Goal: Entertainment & Leisure: Consume media (video, audio)

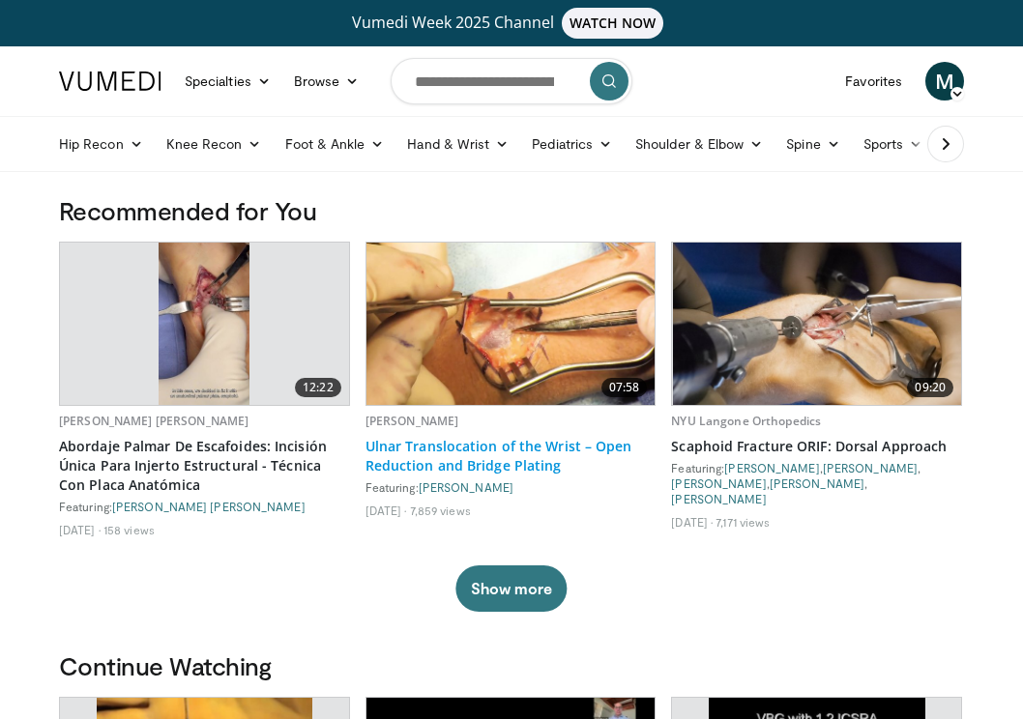
click at [434, 453] on link "Ulnar Translocation of the Wrist – Open Reduction and Bridge Plating" at bounding box center [511, 456] width 291 height 39
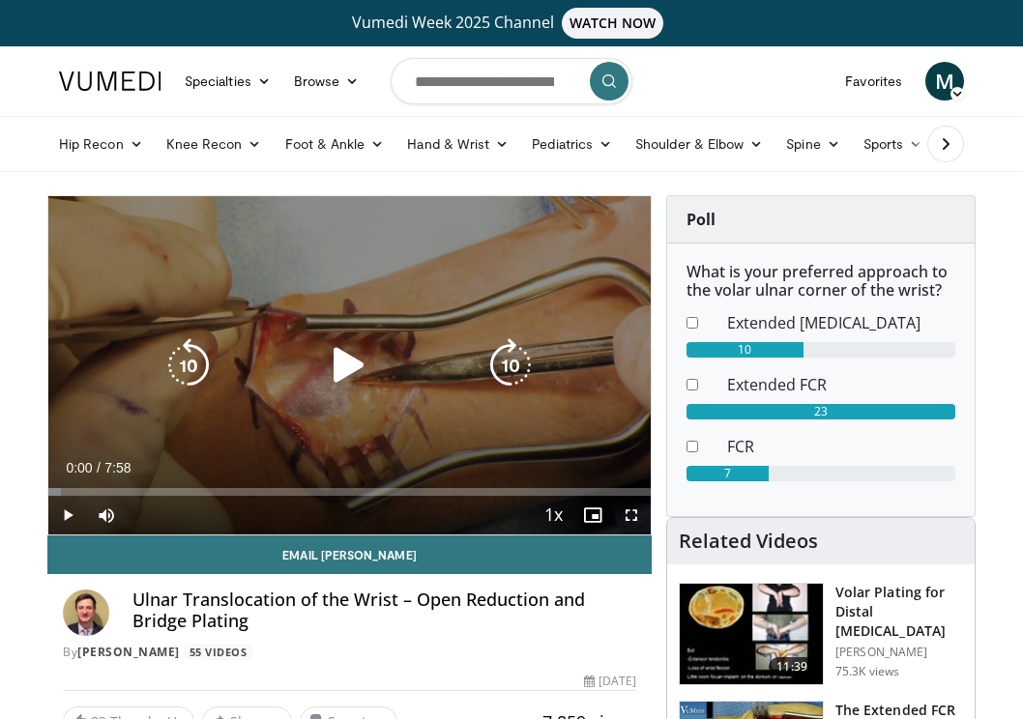
click at [340, 366] on icon "Video Player" at bounding box center [349, 365] width 54 height 54
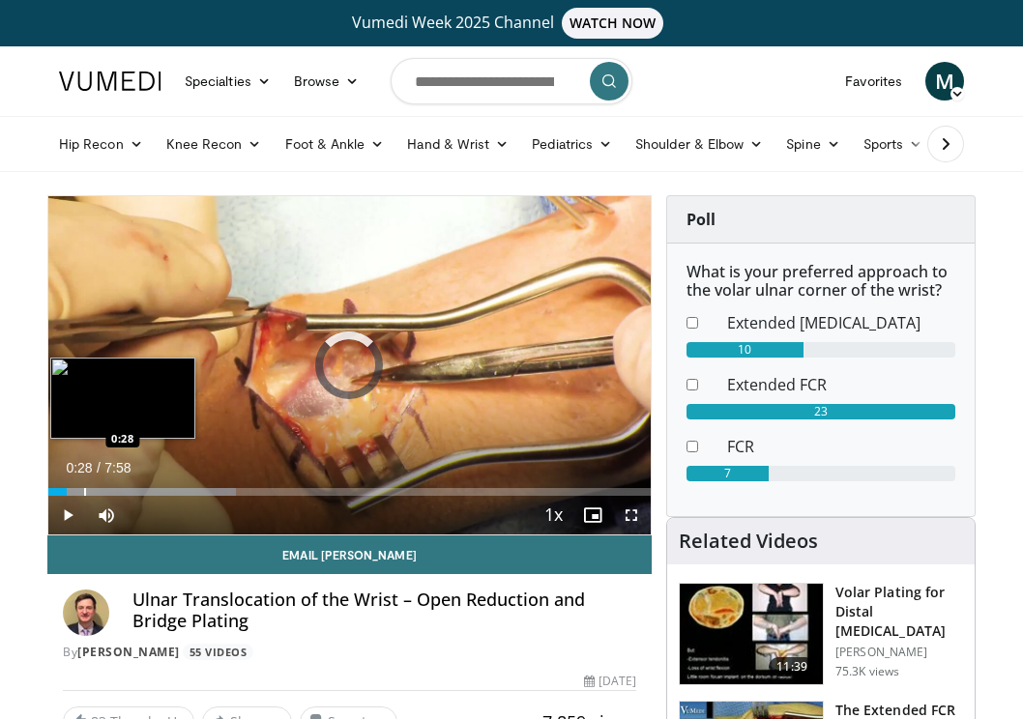
click at [84, 489] on div "Progress Bar" at bounding box center [85, 492] width 2 height 8
click at [120, 492] on div "Progress Bar" at bounding box center [148, 492] width 201 height 8
click at [140, 494] on div "Progress Bar" at bounding box center [141, 492] width 2 height 8
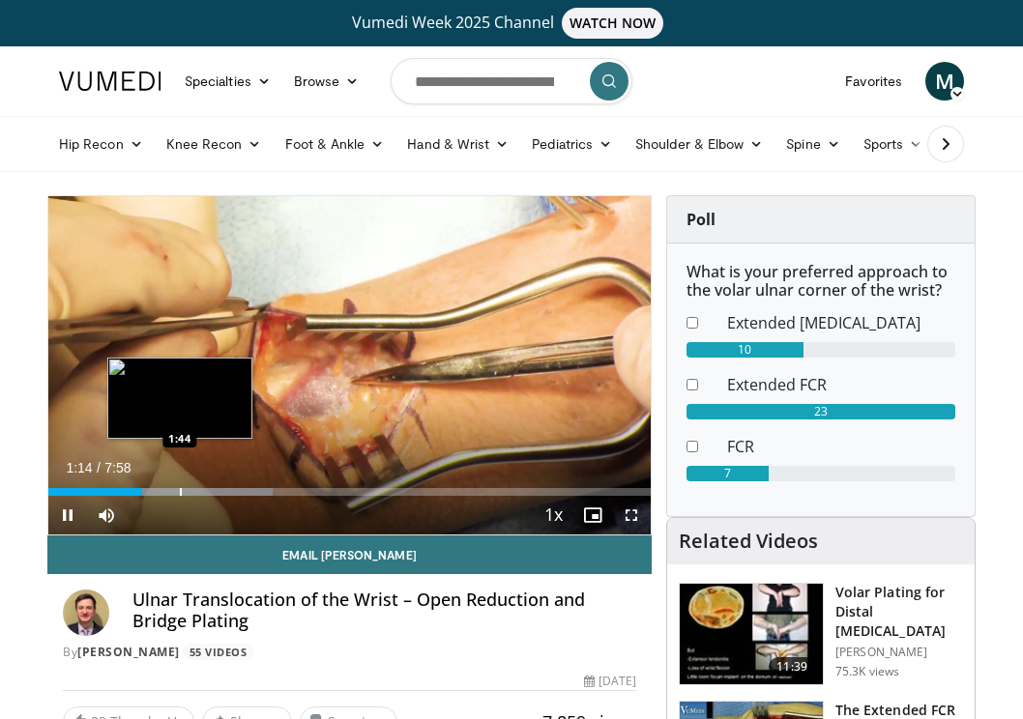
click at [180, 493] on div "Progress Bar" at bounding box center [181, 492] width 2 height 8
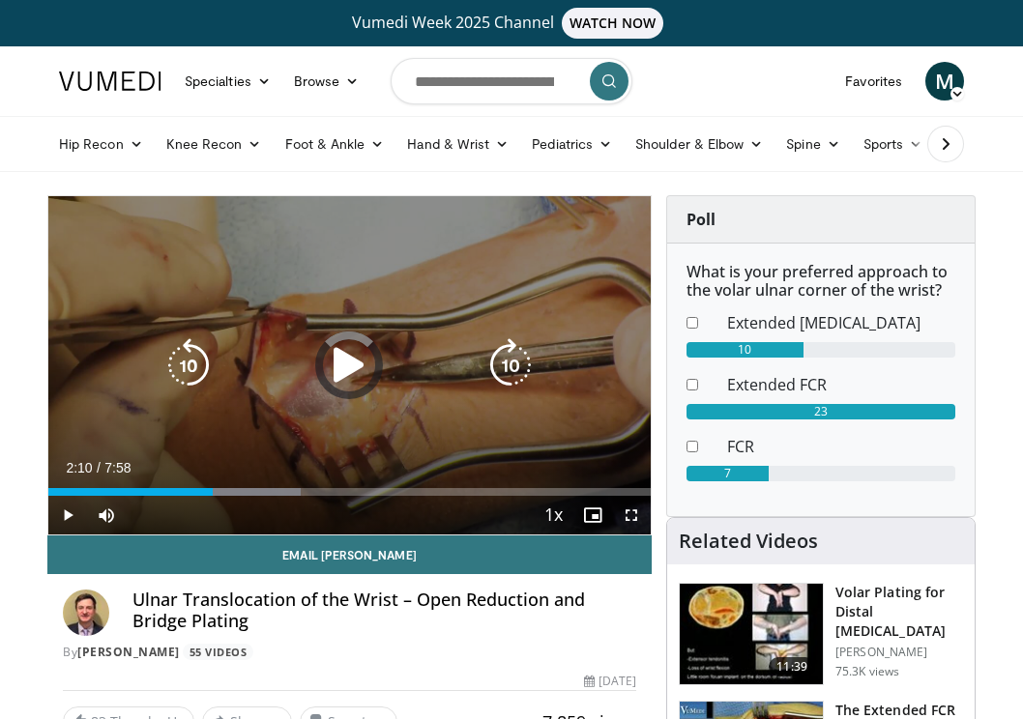
click at [213, 493] on div "Progress Bar" at bounding box center [222, 492] width 158 height 8
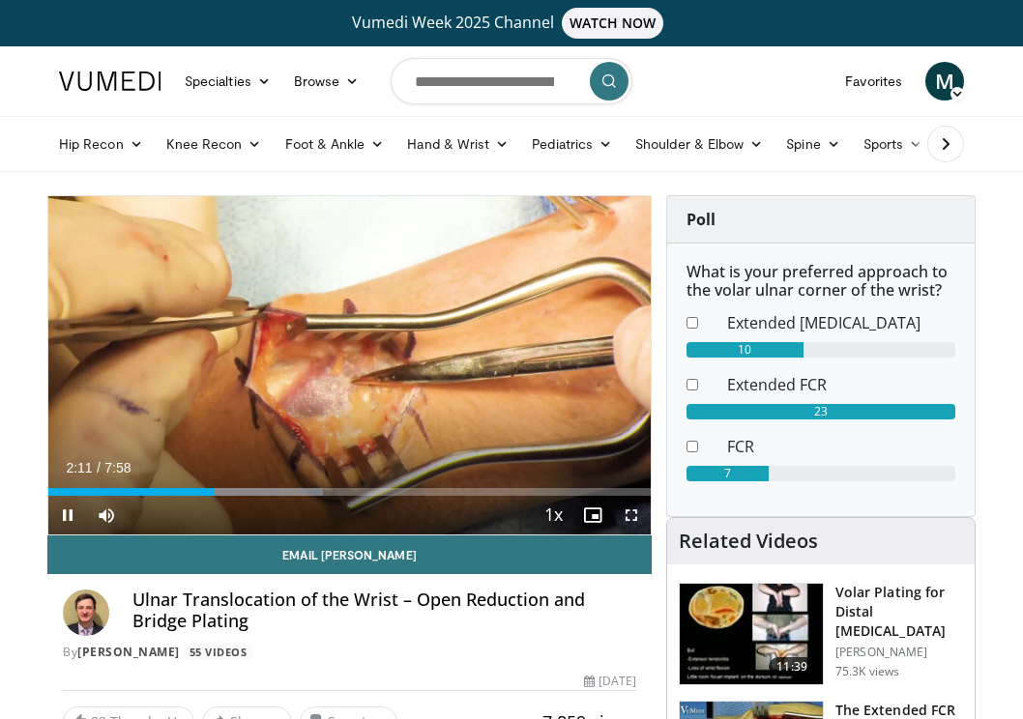
click at [254, 498] on div "Current Time 2:11 / Duration 7:58 Pause Skip Backward Skip Forward Mute 0% Load…" at bounding box center [349, 515] width 602 height 39
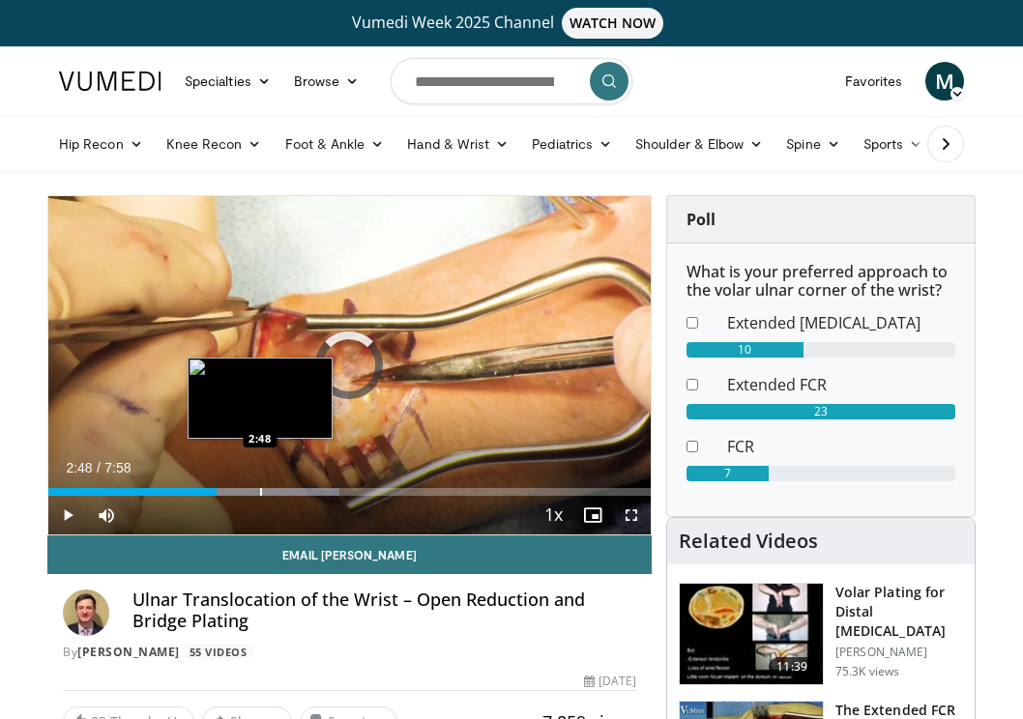
click at [260, 492] on div "Progress Bar" at bounding box center [261, 492] width 2 height 8
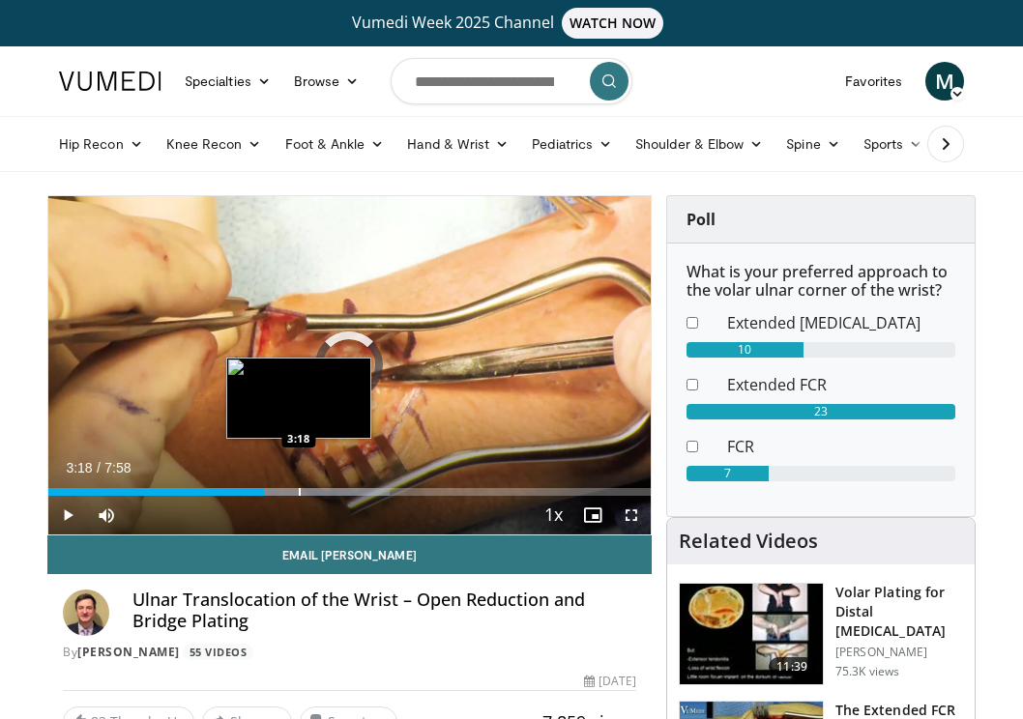
click at [299, 490] on div "Progress Bar" at bounding box center [300, 492] width 2 height 8
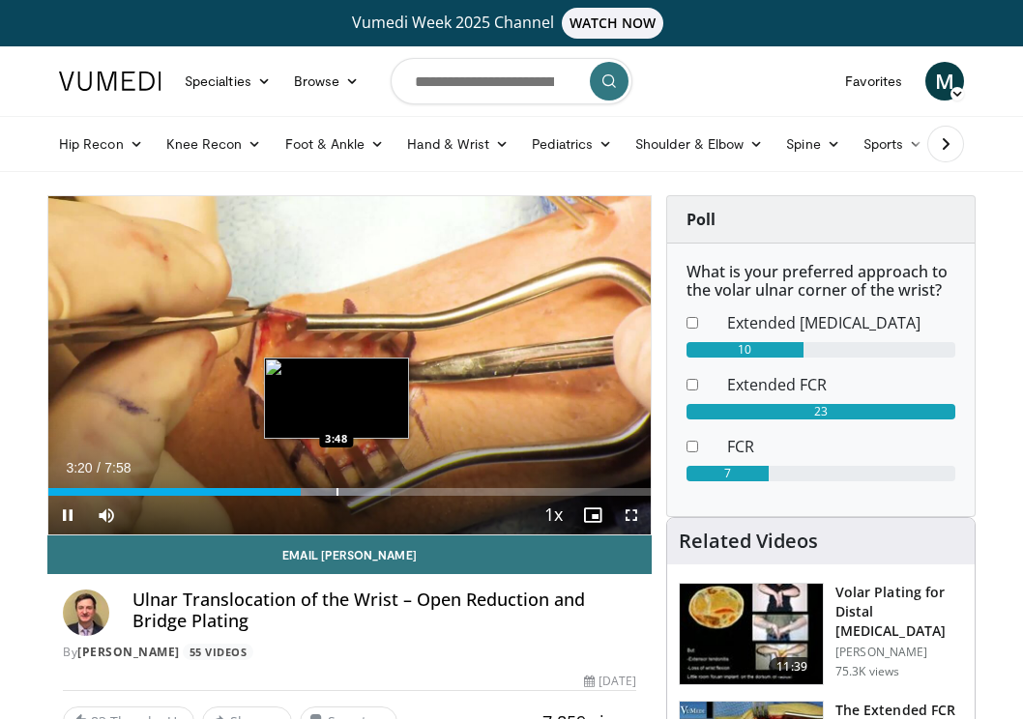
click at [337, 492] on div "Progress Bar" at bounding box center [338, 492] width 2 height 8
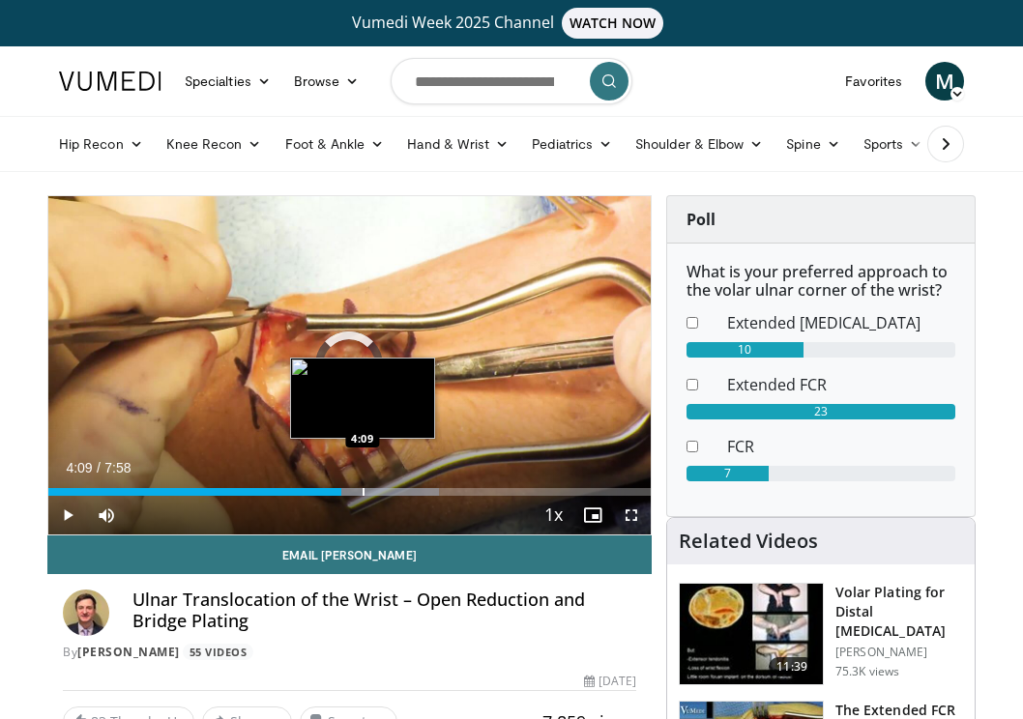
click at [363, 492] on div "Progress Bar" at bounding box center [364, 492] width 2 height 8
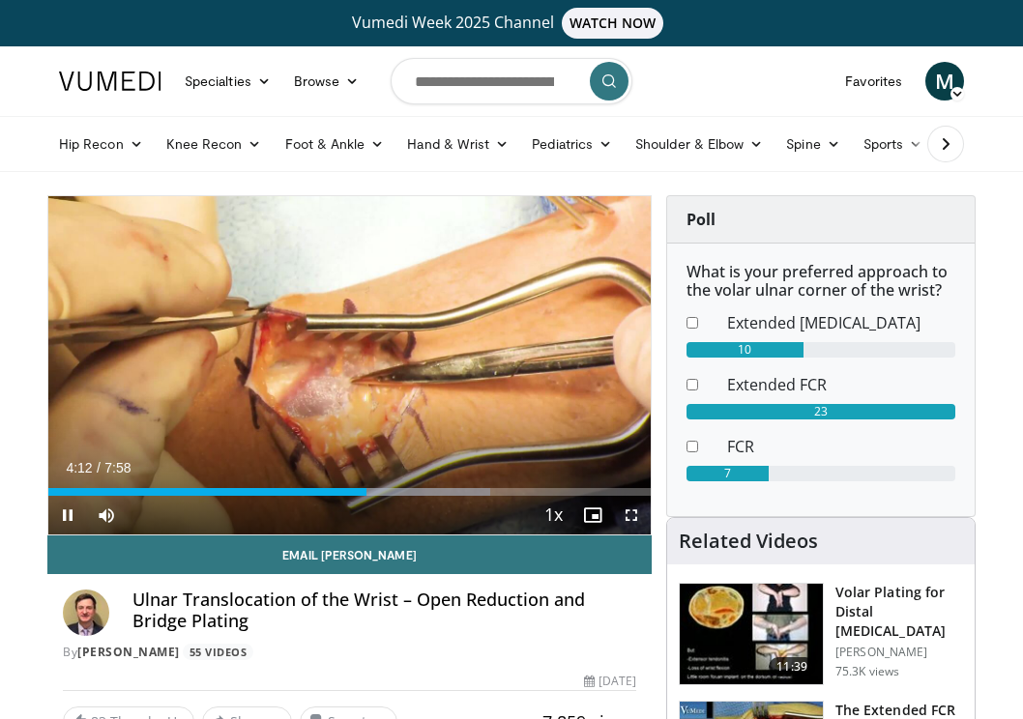
click at [391, 496] on div "Current Time 4:12 / Duration 7:58 Pause Skip Backward Skip Forward Mute 0% Load…" at bounding box center [349, 515] width 602 height 39
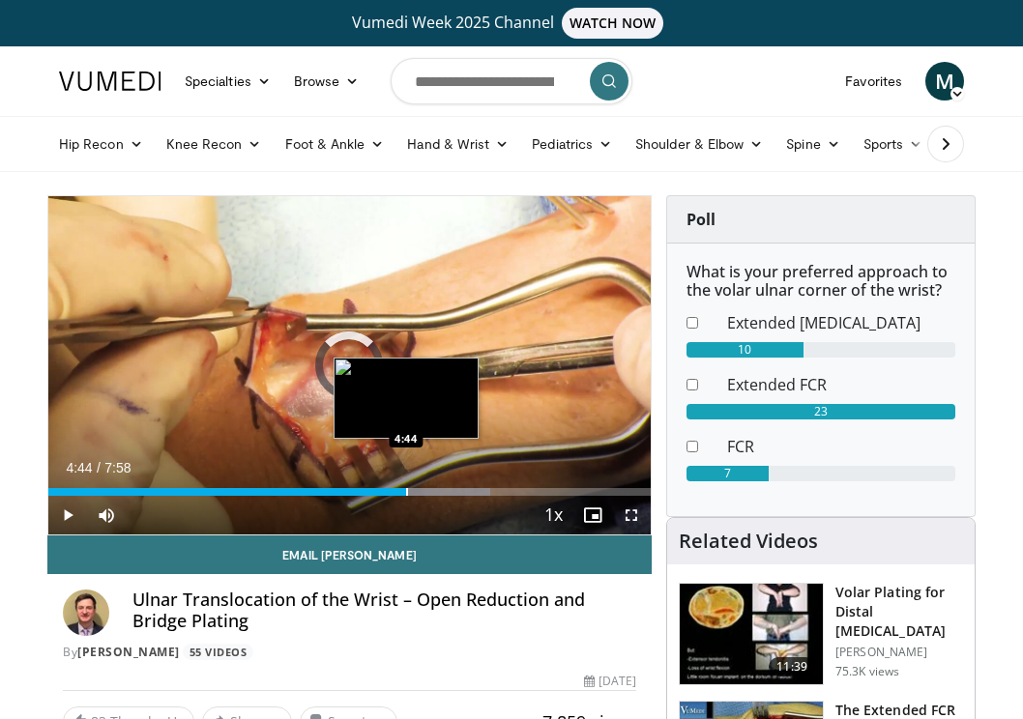
click at [406, 491] on div "Progress Bar" at bounding box center [407, 492] width 2 height 8
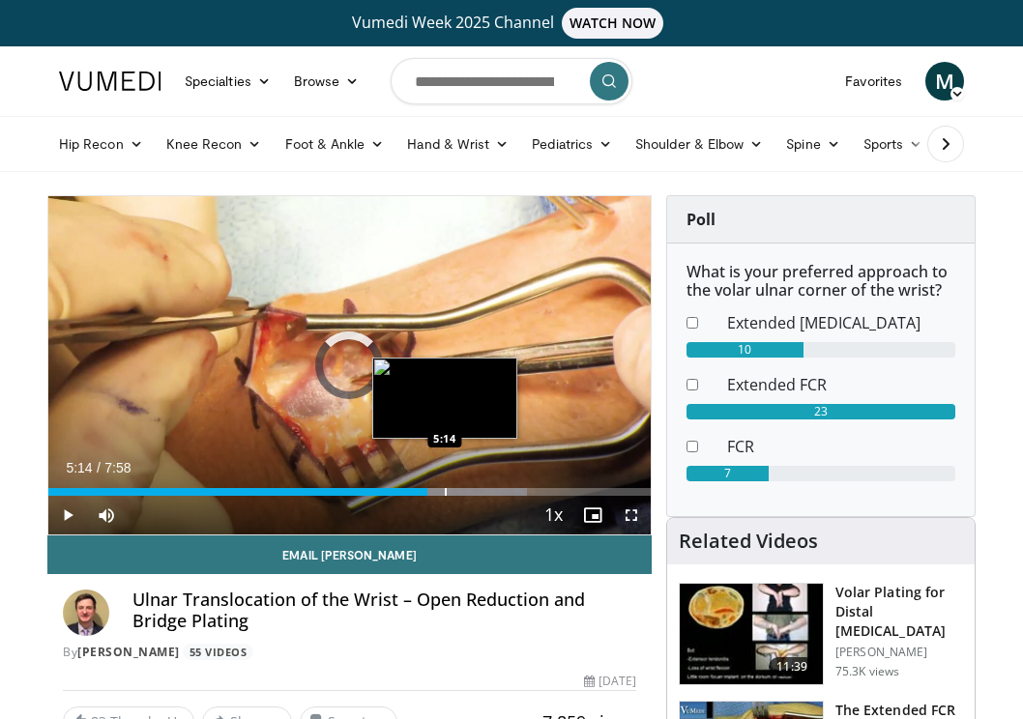
click at [445, 492] on div "Progress Bar" at bounding box center [446, 492] width 2 height 8
click at [463, 495] on div "Progress Bar" at bounding box center [464, 492] width 2 height 8
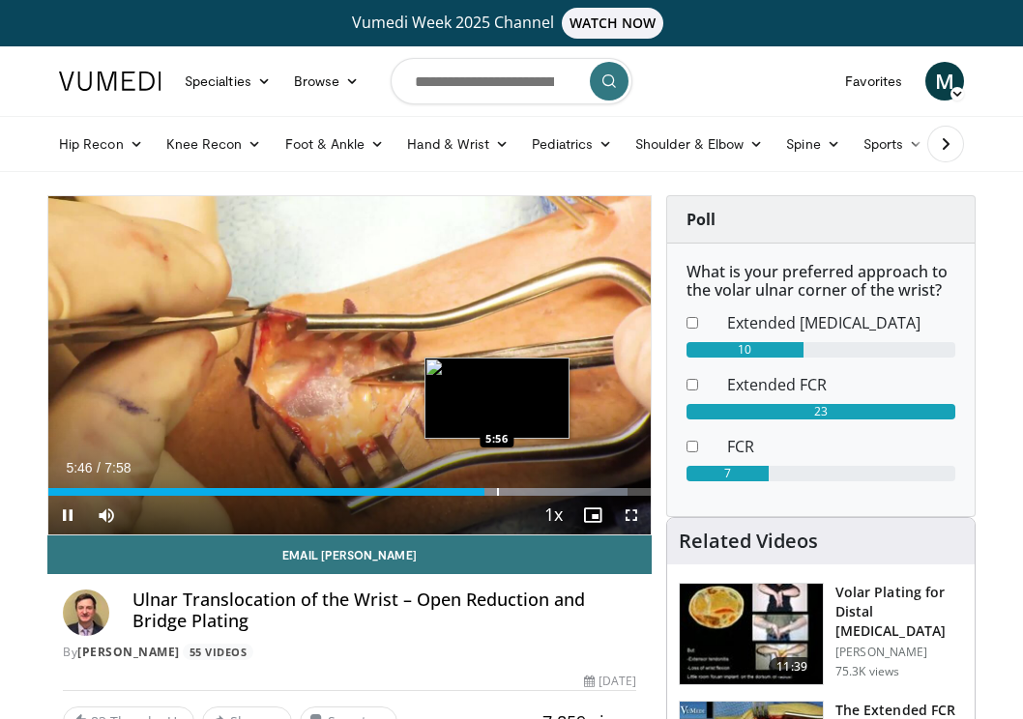
click at [497, 493] on div "Progress Bar" at bounding box center [498, 492] width 2 height 8
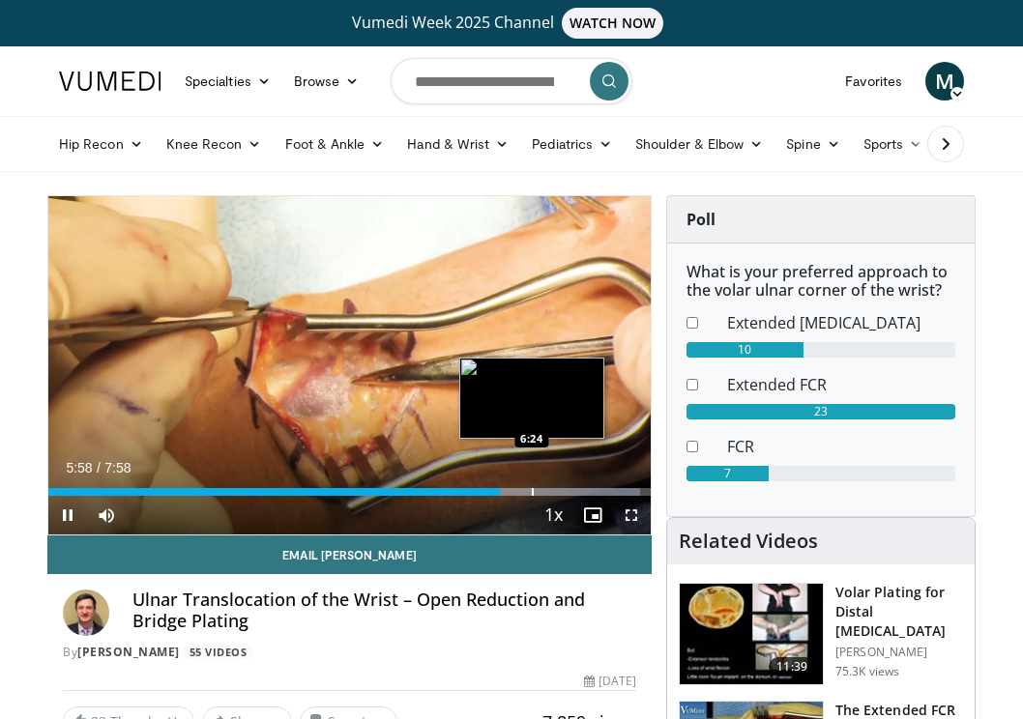
click at [532, 495] on div "Progress Bar" at bounding box center [533, 492] width 2 height 8
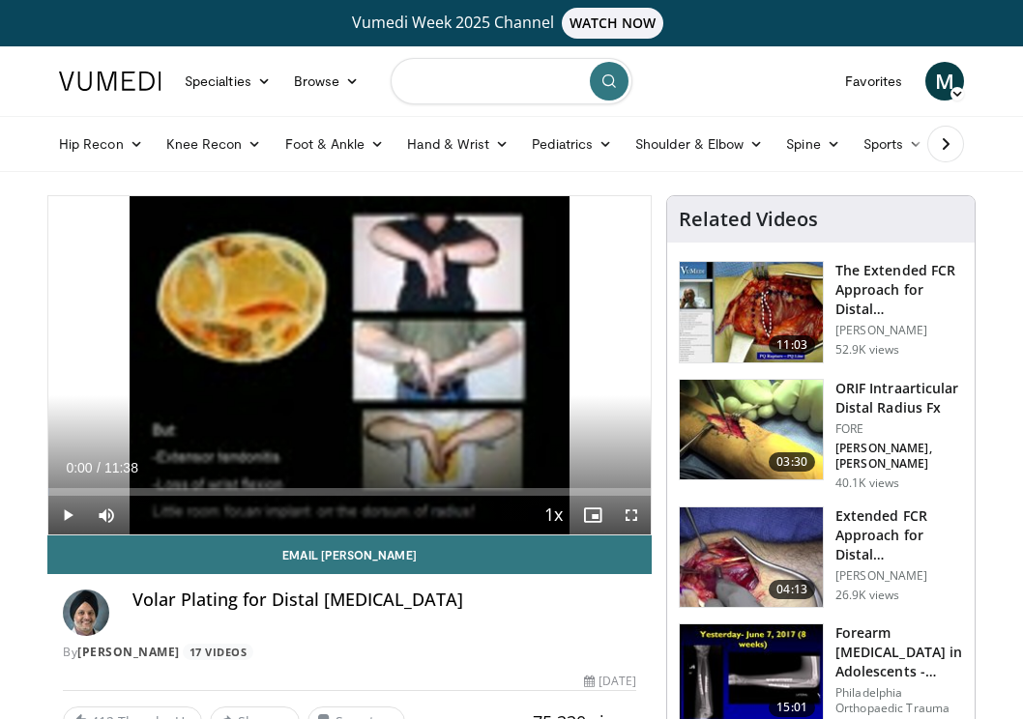
click at [424, 79] on input "Search topics, interventions" at bounding box center [512, 81] width 242 height 46
type input "**********"
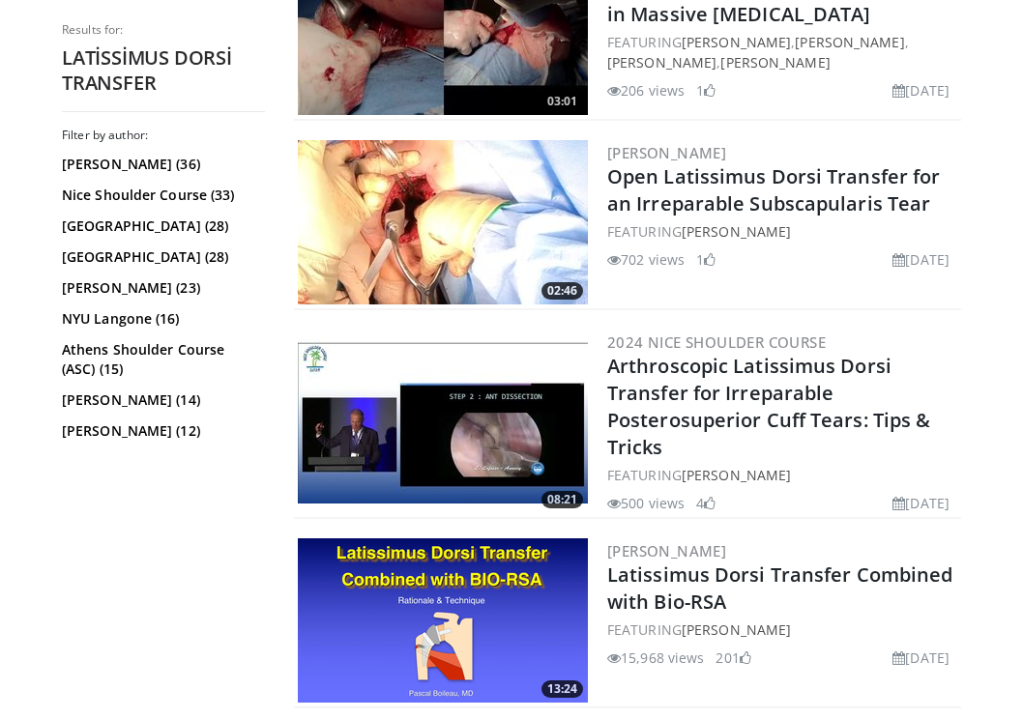
scroll to position [511, 0]
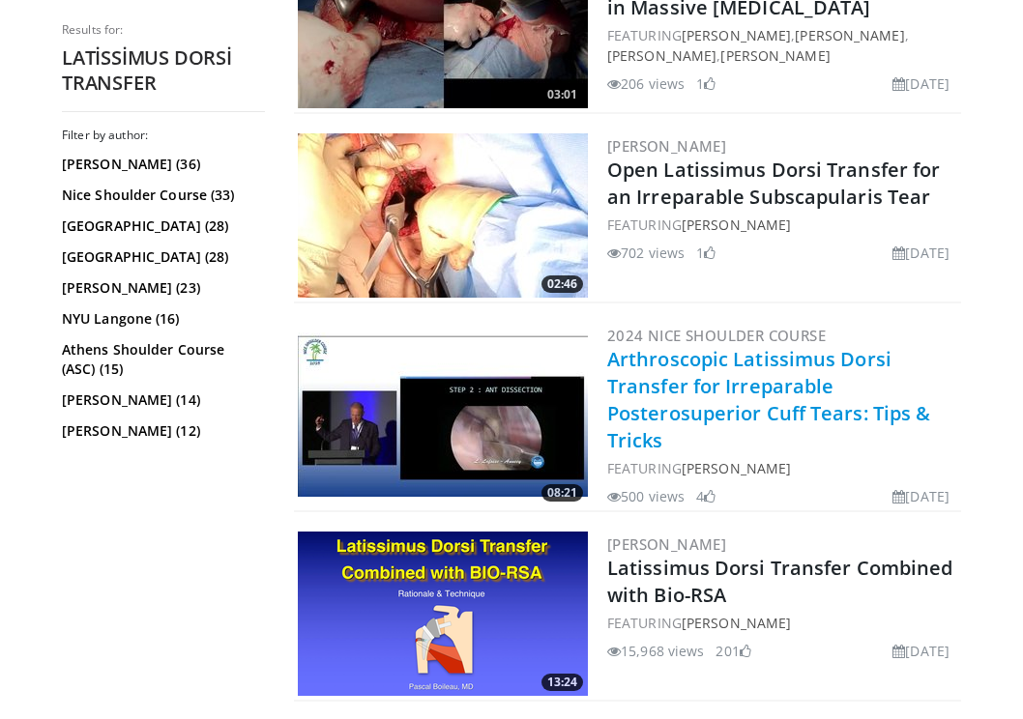
click at [639, 376] on link "Arthroscopic Latissimus Dorsi Transfer for Irreparable Posterosuperior Cuff Tea…" at bounding box center [768, 399] width 323 height 107
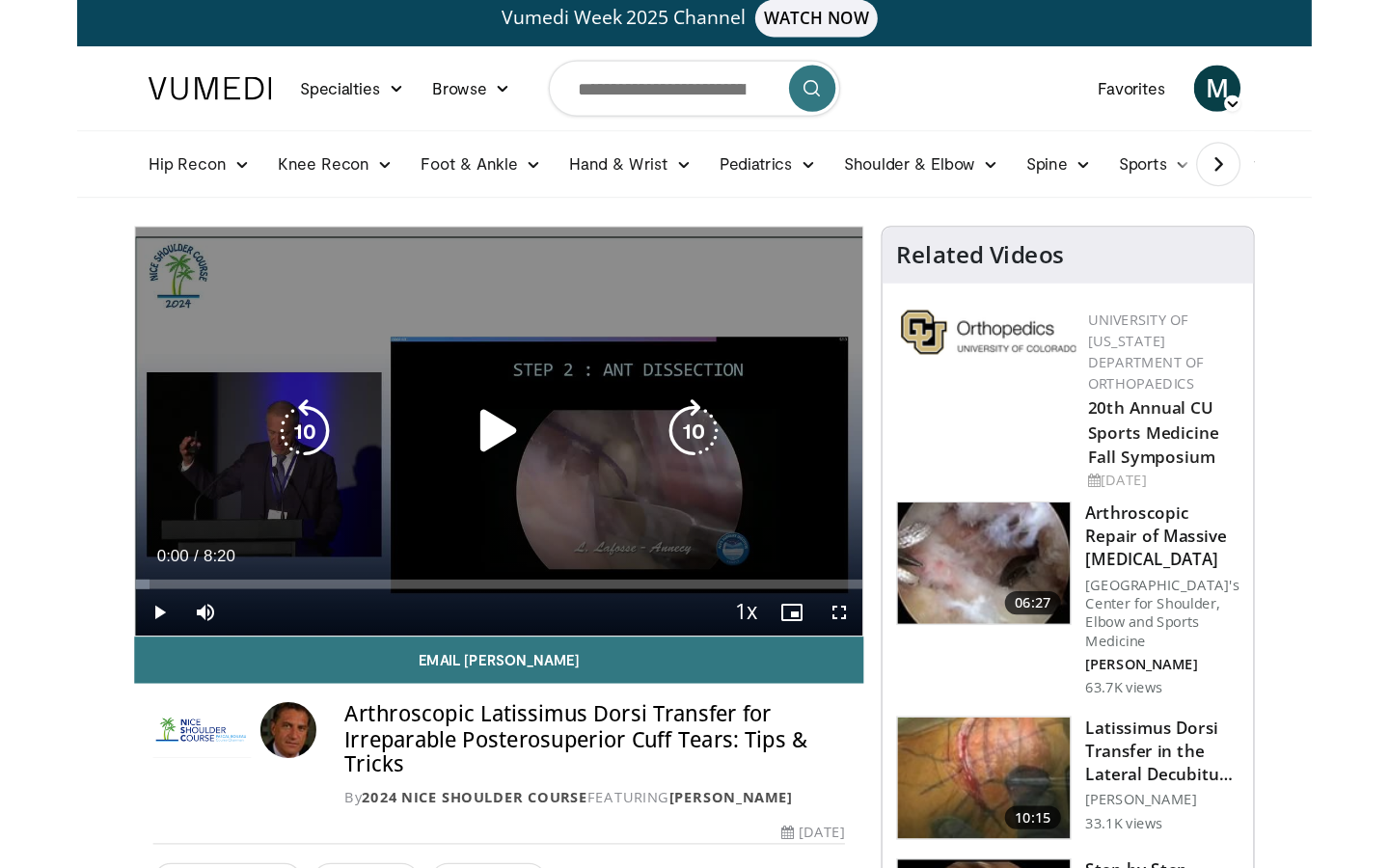
scroll to position [9, 0]
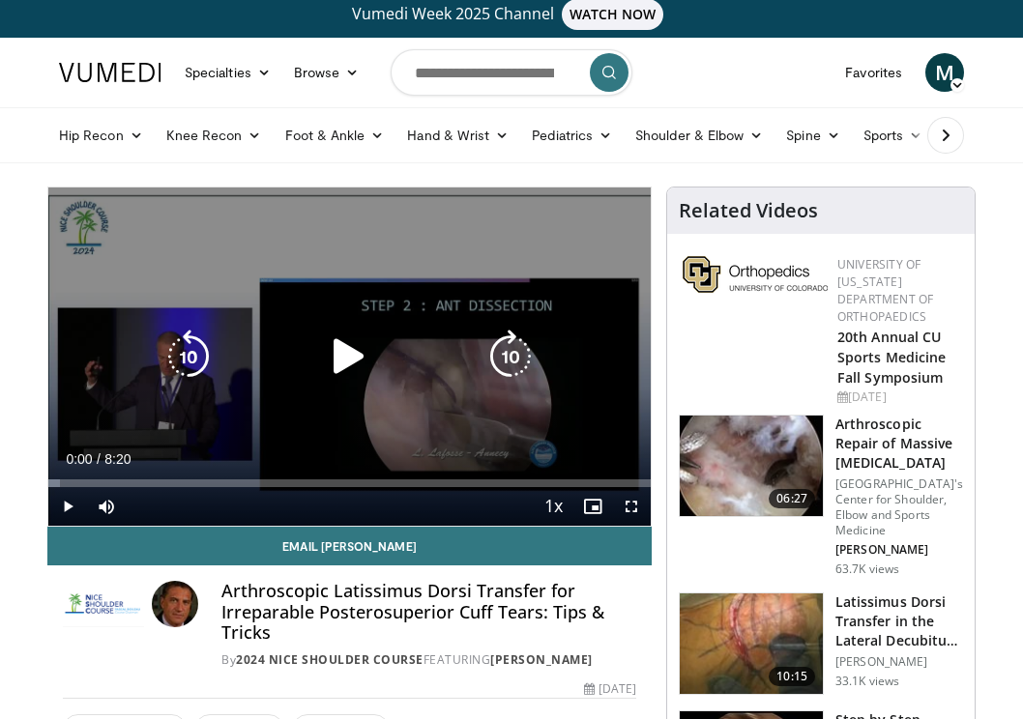
click at [347, 360] on icon "Video Player" at bounding box center [349, 357] width 54 height 54
click at [351, 361] on icon "Video Player" at bounding box center [349, 357] width 54 height 54
click at [340, 356] on icon "Video Player" at bounding box center [349, 357] width 54 height 54
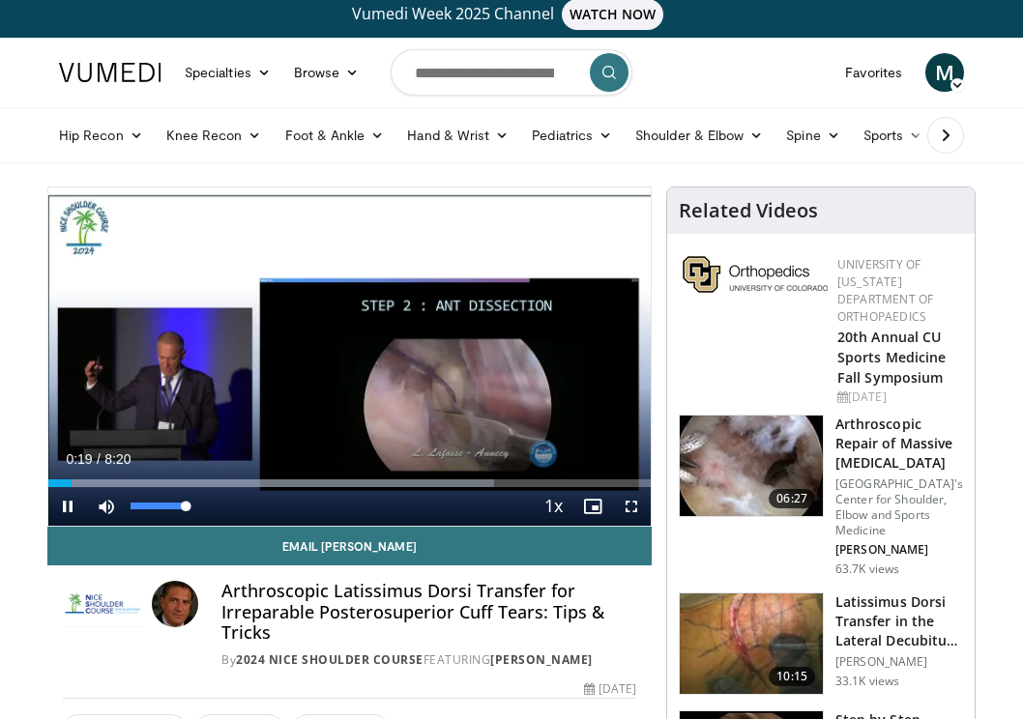
click at [104, 502] on span "Video Player" at bounding box center [106, 506] width 39 height 39
click at [104, 508] on span "Video Player" at bounding box center [106, 506] width 39 height 39
click at [630, 499] on span "Video Player" at bounding box center [631, 506] width 39 height 39
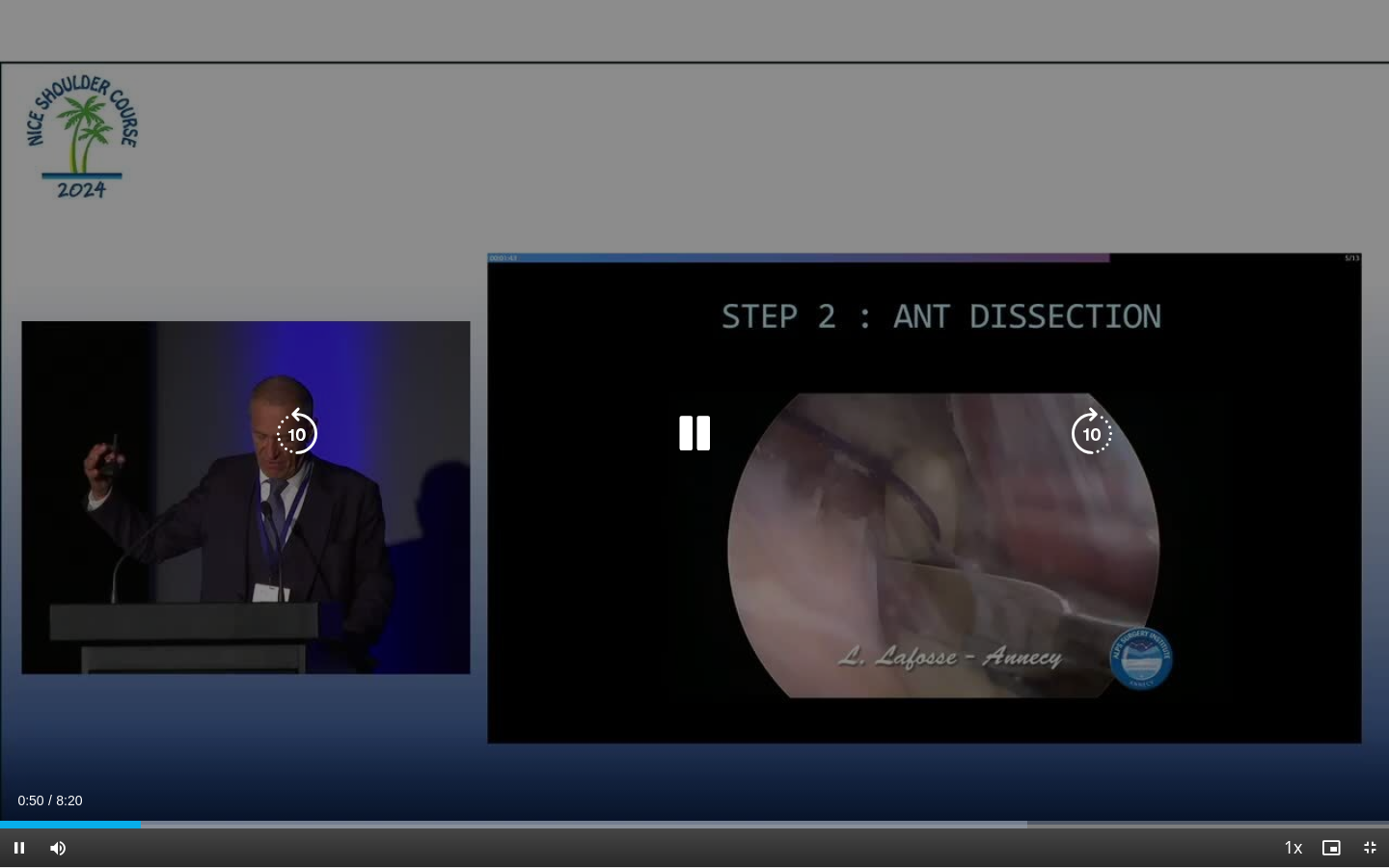
click at [316, 716] on div "10 seconds Tap to unmute" at bounding box center [694, 433] width 1389 height 867
click at [336, 716] on div "10 seconds Tap to unmute" at bounding box center [694, 433] width 1389 height 867
click at [389, 716] on div "10 seconds Tap to unmute" at bounding box center [694, 433] width 1389 height 867
click at [310, 716] on div "10 seconds Tap to unmute" at bounding box center [694, 433] width 1389 height 867
click at [174, 460] on div "10 seconds Tap to unmute" at bounding box center [694, 433] width 1389 height 867
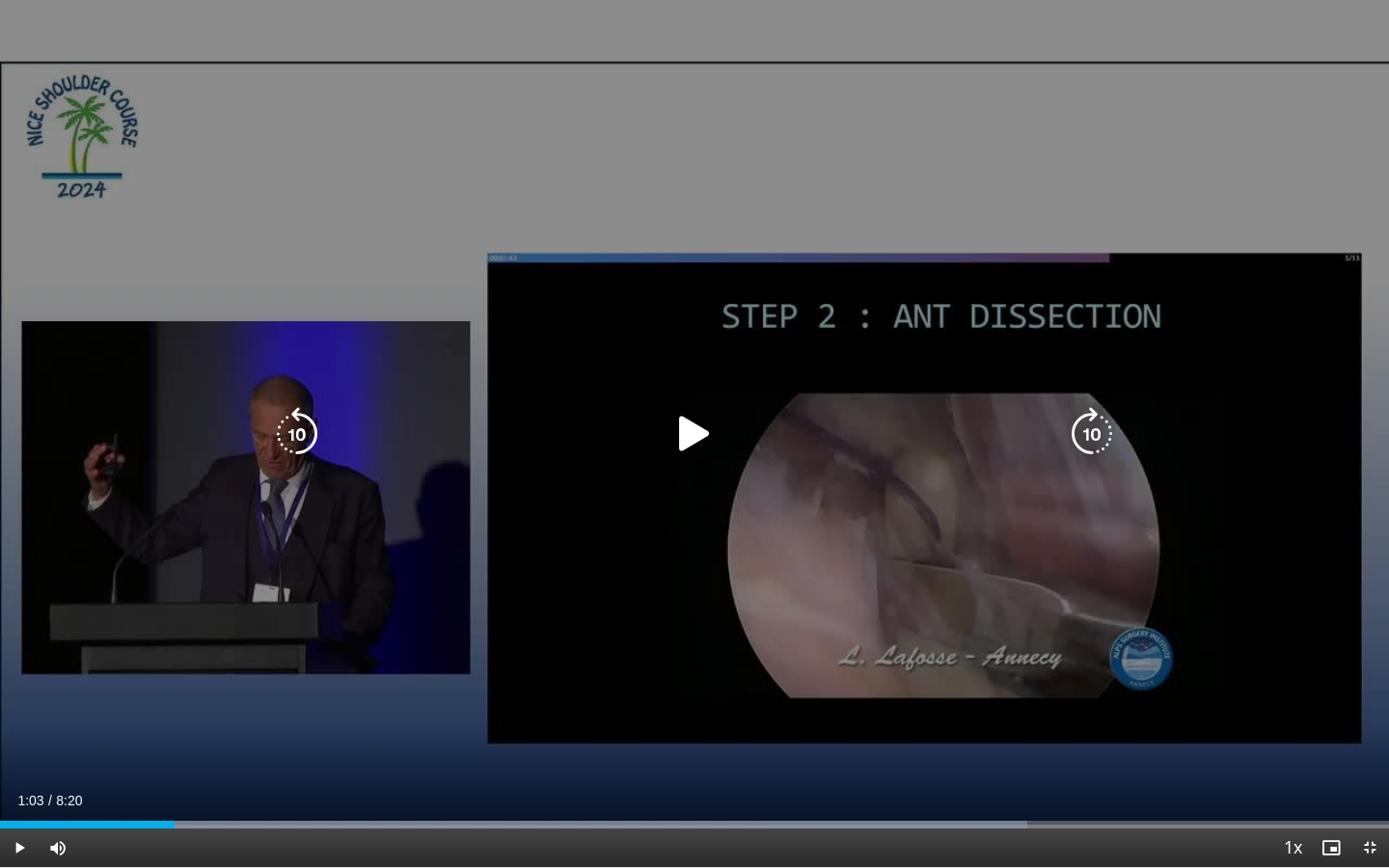
click at [174, 460] on div "10 seconds Tap to unmute" at bounding box center [694, 433] width 1389 height 867
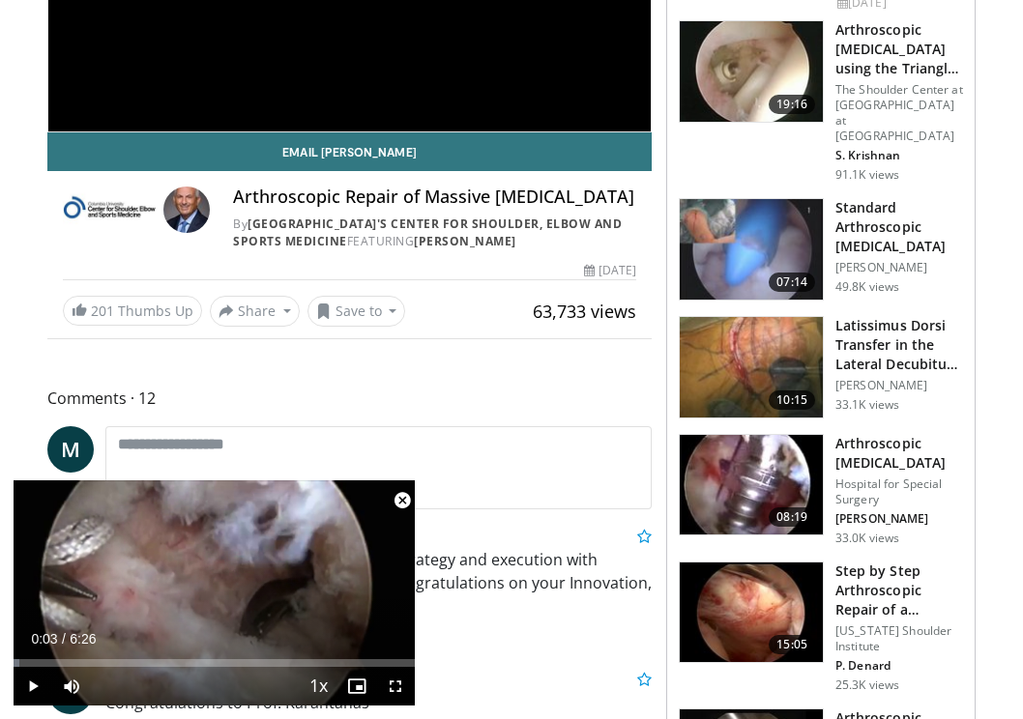
scroll to position [409, 0]
